Goal: Task Accomplishment & Management: Use online tool/utility

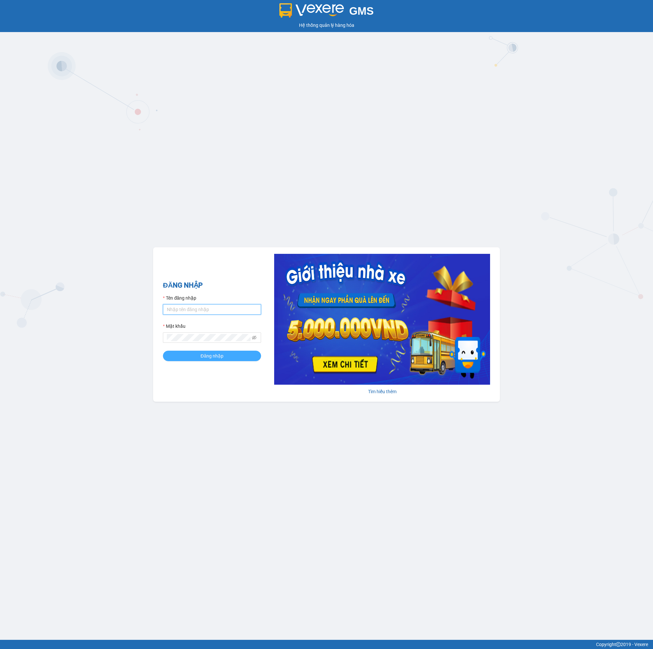
type input "uyenuyen.tannien"
click at [221, 357] on span "Đăng nhập" at bounding box center [212, 356] width 23 height 7
